Goal: Navigation & Orientation: Find specific page/section

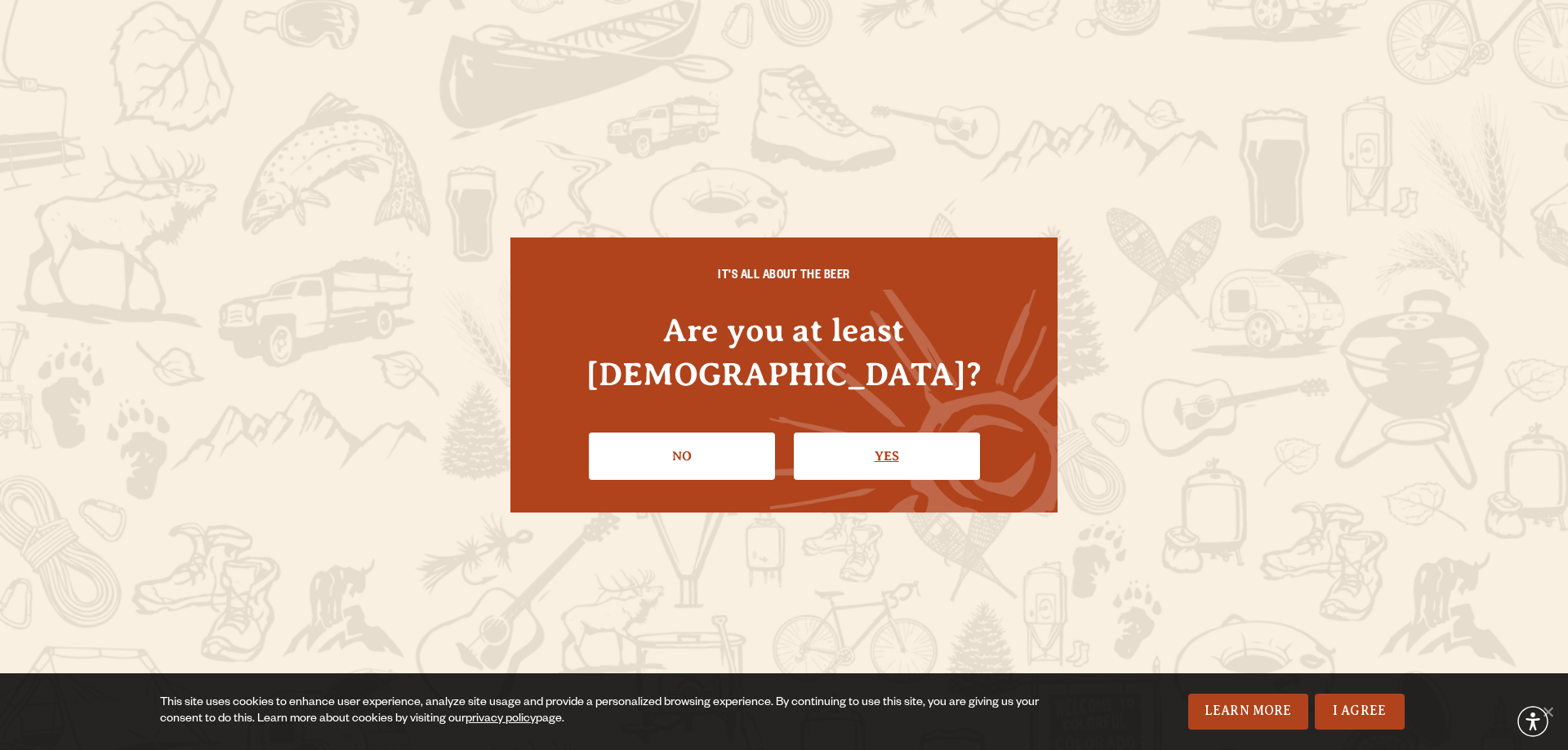
click at [889, 432] on link "Yes" at bounding box center [886, 456] width 186 height 47
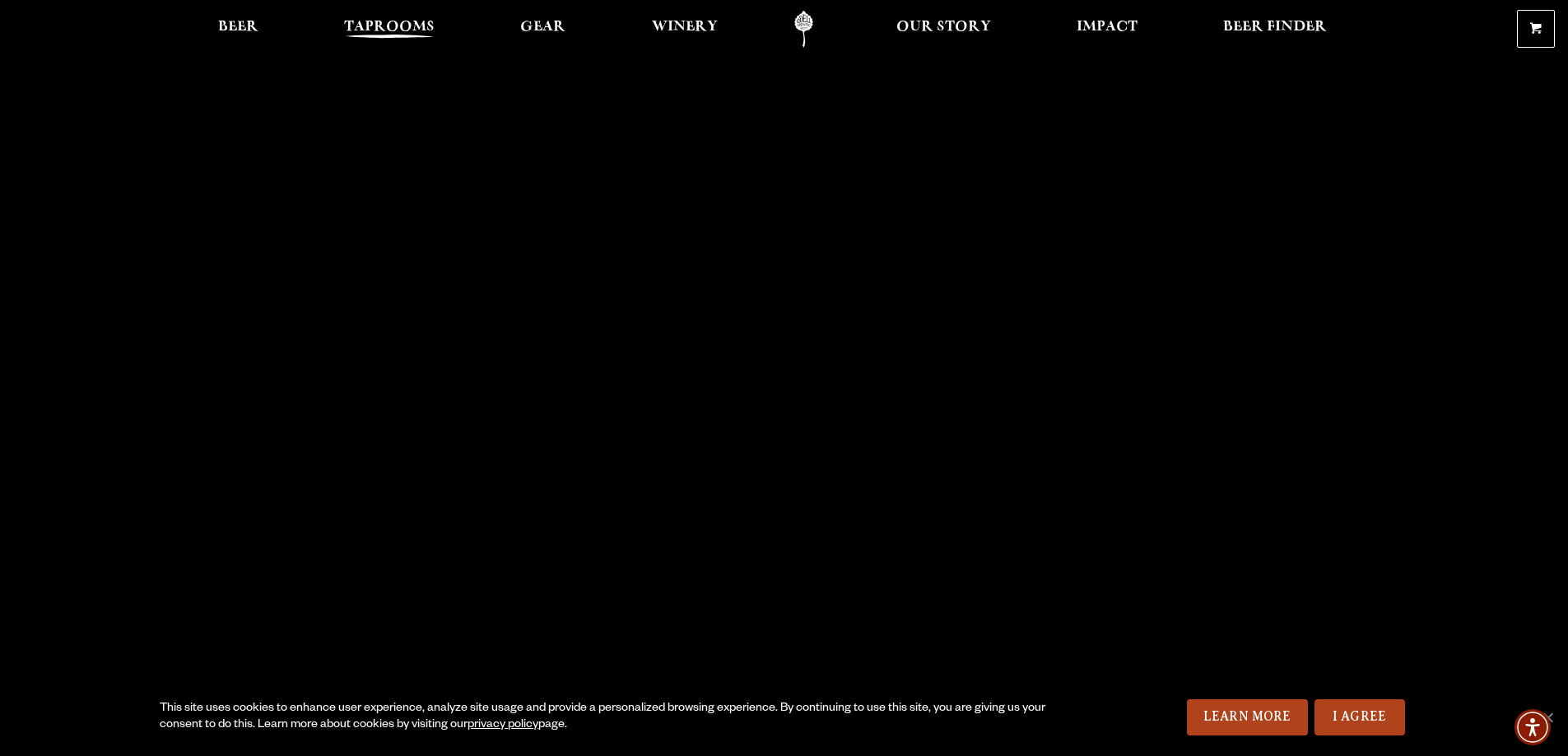
click at [364, 21] on span "Taprooms" at bounding box center [389, 27] width 91 height 13
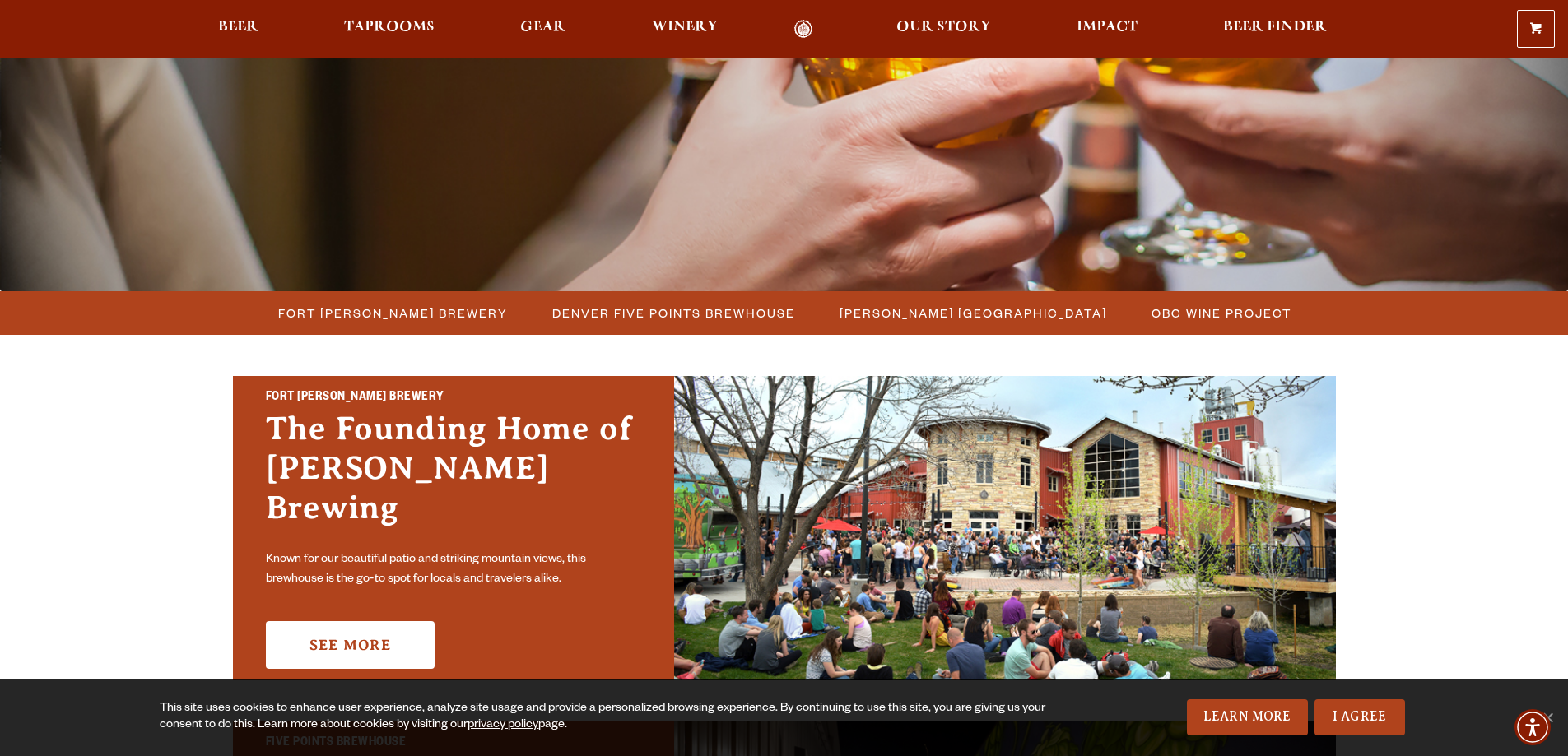
scroll to position [247, 0]
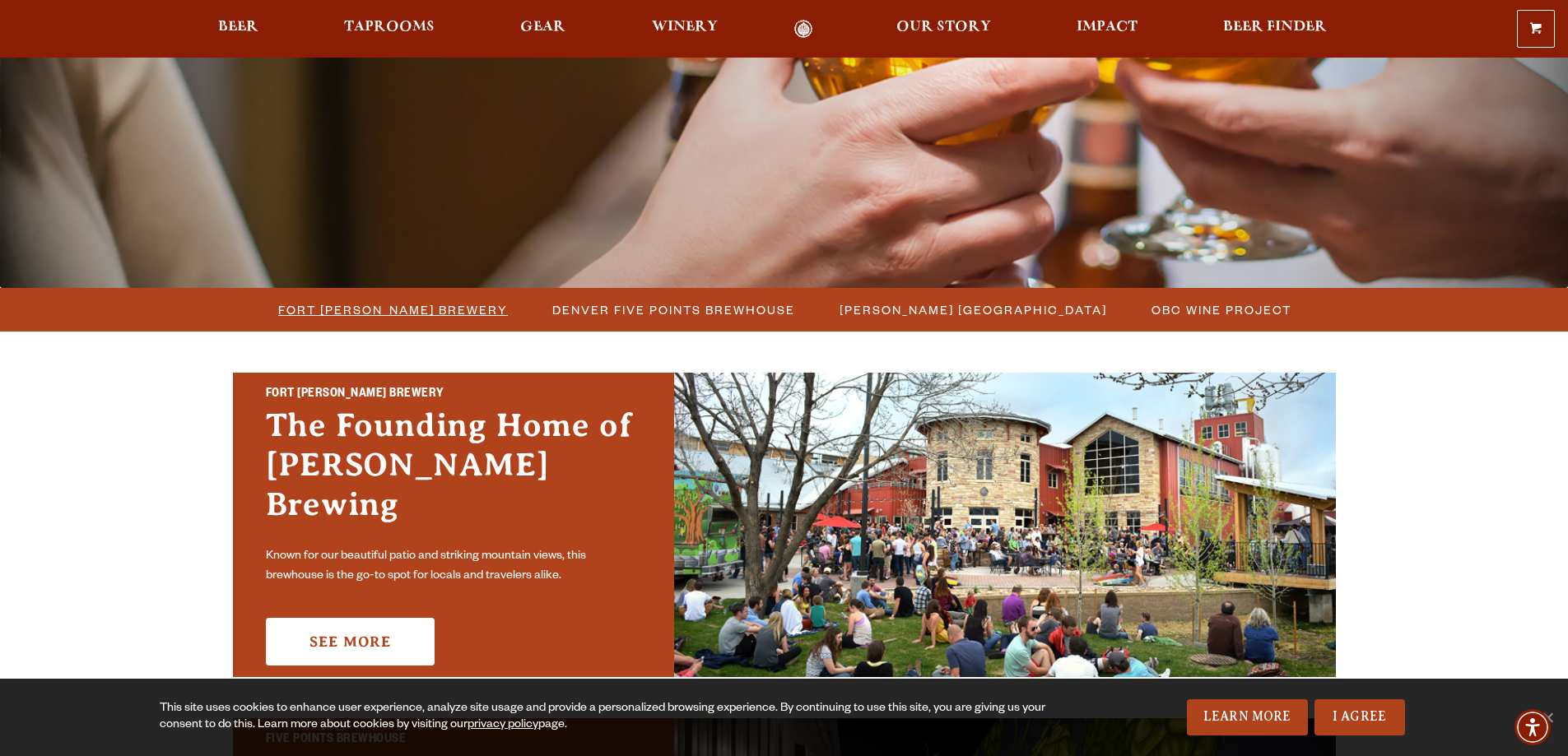
click at [453, 310] on span "Fort [PERSON_NAME] Brewery" at bounding box center [393, 310] width 230 height 24
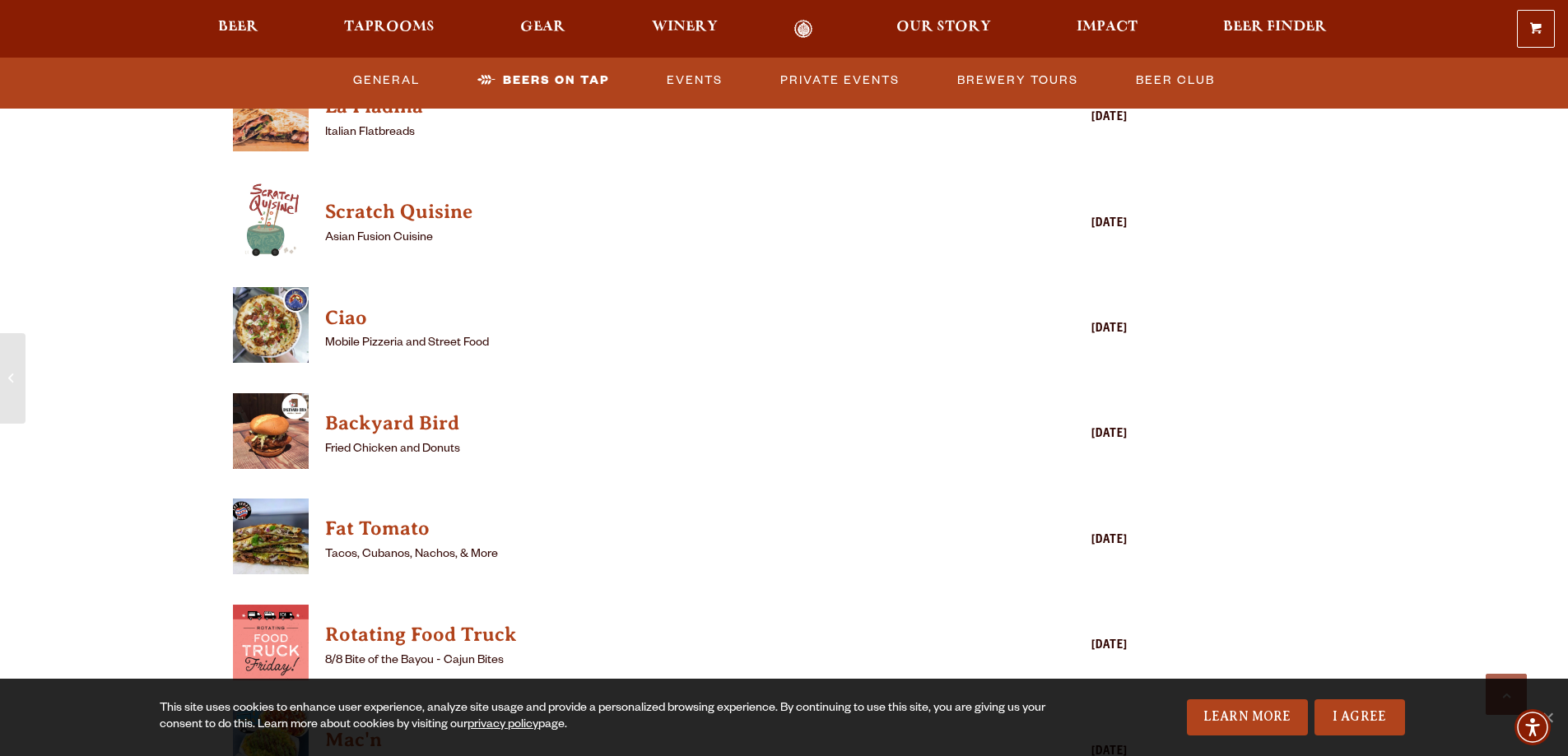
scroll to position [4115, 0]
